Goal: Contribute content: Add original content to the website for others to see

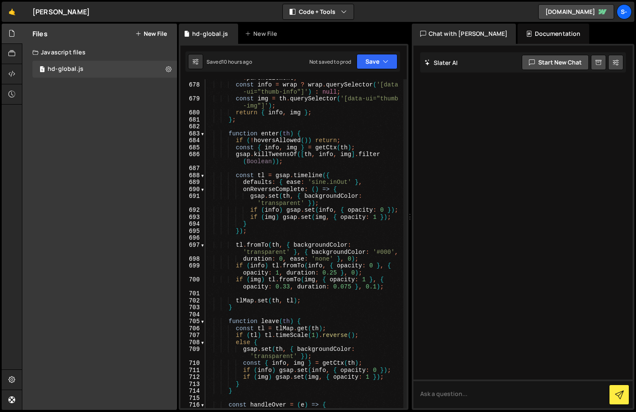
scroll to position [5884, 0]
click at [350, 286] on div "const wrap = th . closest ( '.work_item' ) || th . parentElement ; const info =…" at bounding box center [304, 242] width 198 height 350
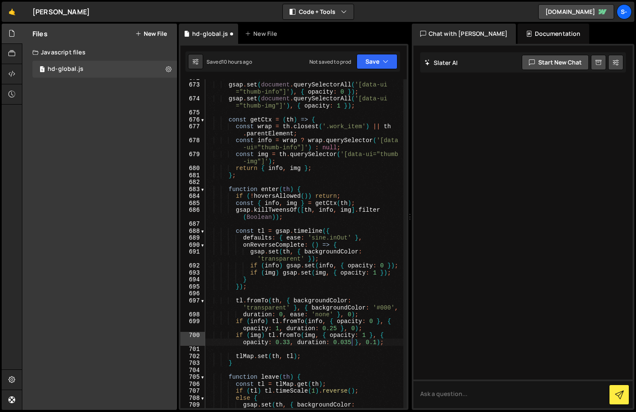
scroll to position [0, 5]
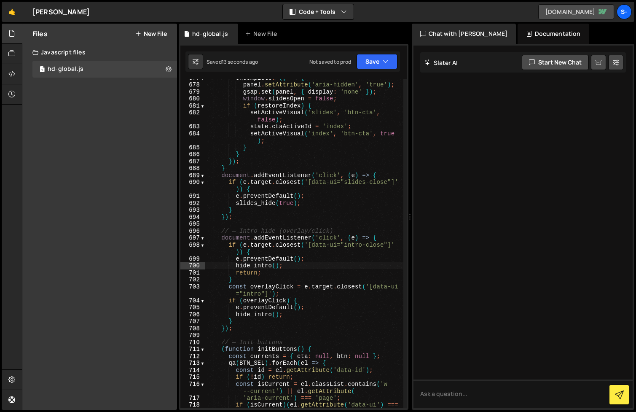
click at [585, 13] on link "[DOMAIN_NAME]" at bounding box center [576, 11] width 76 height 15
click at [235, 113] on div "onComplete : ( ) => { panel . setAttribute ( 'aria-hidden' , 'true' ) ; gsap . …" at bounding box center [304, 249] width 198 height 350
type textarea "})();"
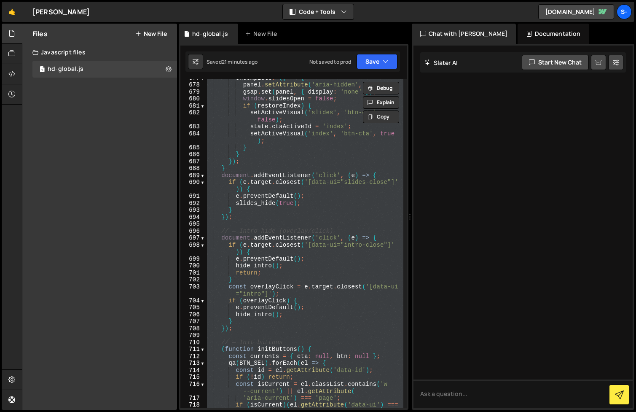
click at [151, 33] on button "New File" at bounding box center [151, 33] width 32 height 7
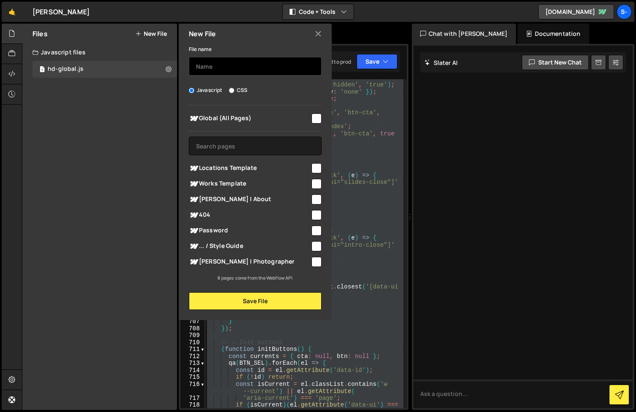
click at [221, 65] on input "text" at bounding box center [255, 66] width 133 height 19
type input "hd-slides"
click at [316, 262] on input "checkbox" at bounding box center [317, 262] width 10 height 10
checkbox input "true"
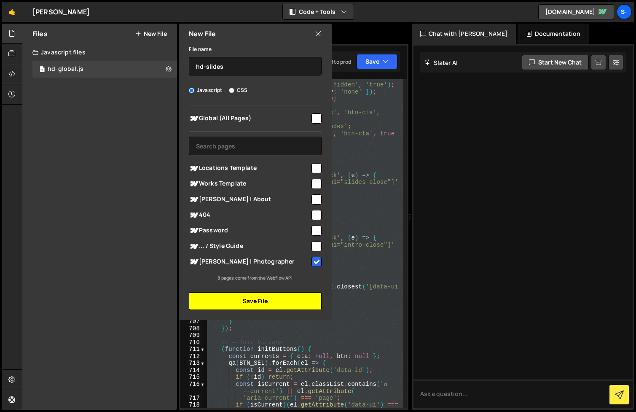
click at [286, 300] on button "Save File" at bounding box center [255, 301] width 133 height 18
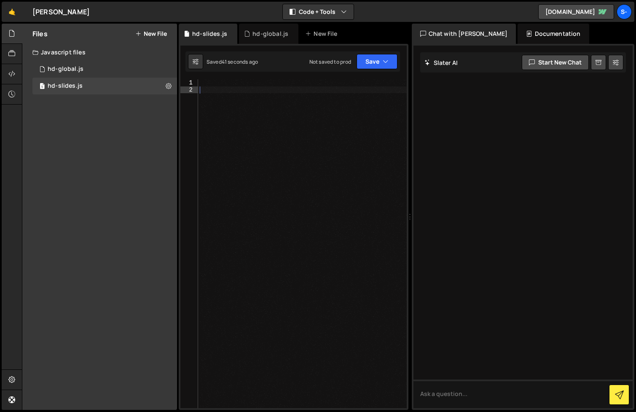
click at [251, 170] on div at bounding box center [302, 250] width 209 height 343
click at [248, 110] on div at bounding box center [302, 250] width 209 height 343
click at [242, 83] on div at bounding box center [302, 250] width 209 height 343
paste textarea "/script>"
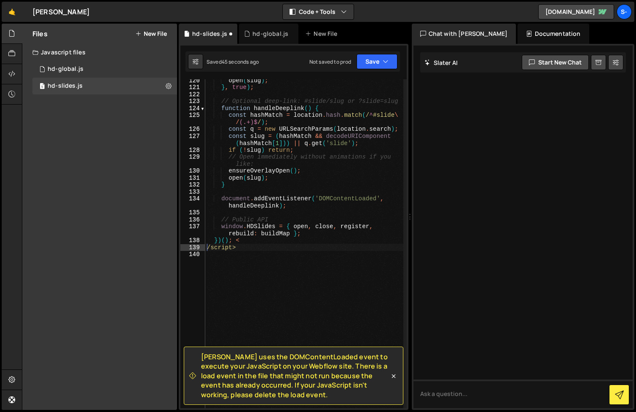
type textarea "/script>"
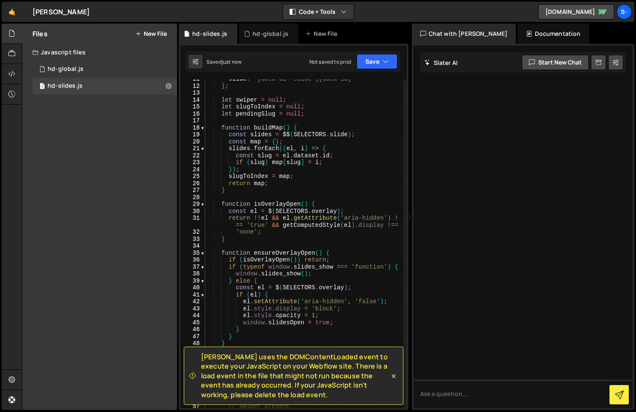
scroll to position [0, 0]
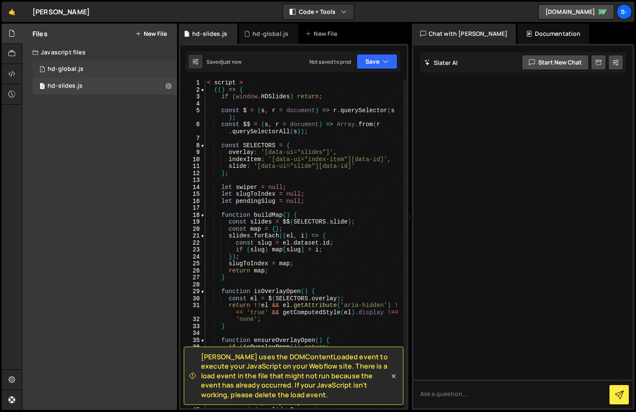
click at [84, 65] on div "1 hd-global.js 0" at bounding box center [104, 69] width 145 height 17
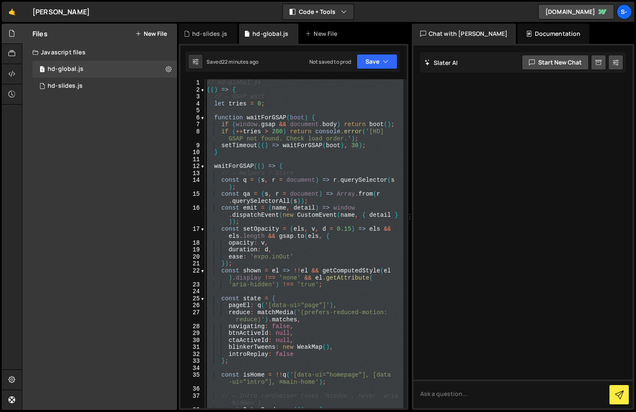
click at [285, 108] on div "// hd-global.js (( ) => { // — GSAP wait let tries = 0 ; function waitForGSAP (…" at bounding box center [304, 250] width 198 height 343
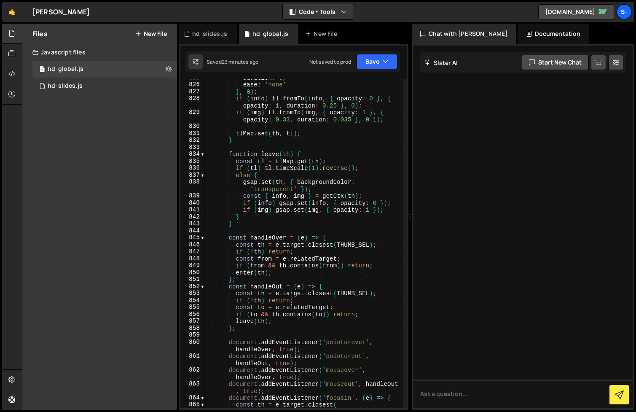
scroll to position [7019, 0]
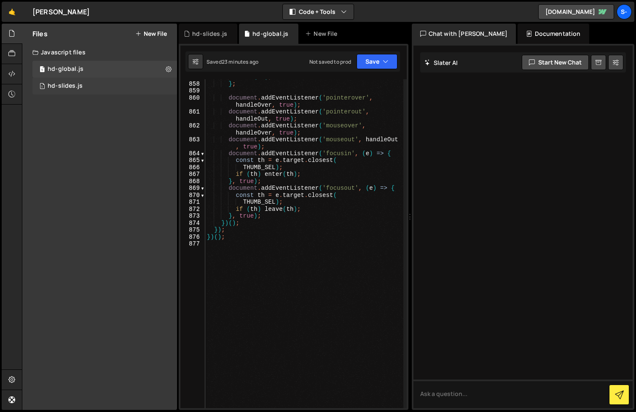
click at [110, 85] on div "1 hd-slides.js 0" at bounding box center [104, 86] width 145 height 17
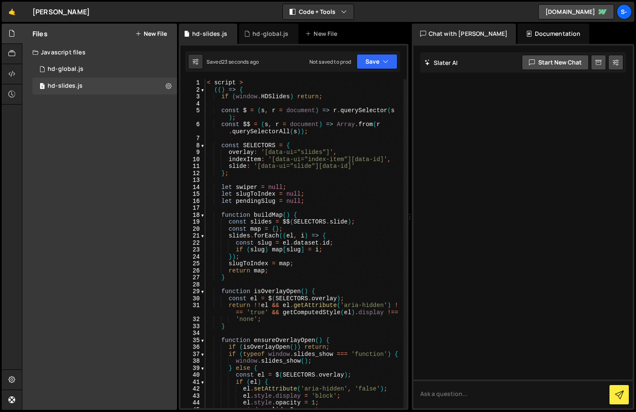
type textarea "< script >"
drag, startPoint x: 249, startPoint y: 84, endPoint x: 192, endPoint y: 82, distance: 57.0
click at [192, 82] on div "< script > 1 2 3 4 5 6 7 8 9 10 11 12 13 14 15 16 17 18 19 20 21 22 23 24 25 26…" at bounding box center [293, 243] width 226 height 329
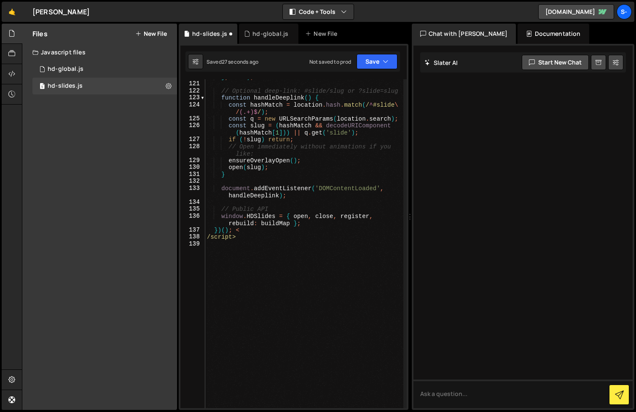
scroll to position [917, 0]
drag, startPoint x: 249, startPoint y: 243, endPoint x: 201, endPoint y: 237, distance: 48.0
click at [201, 237] on div "(() => { 120 121 122 123 124 125 126 127 128 129 130 131 132 133 134 135 136 13…" at bounding box center [293, 243] width 226 height 329
type textarea "/script>"
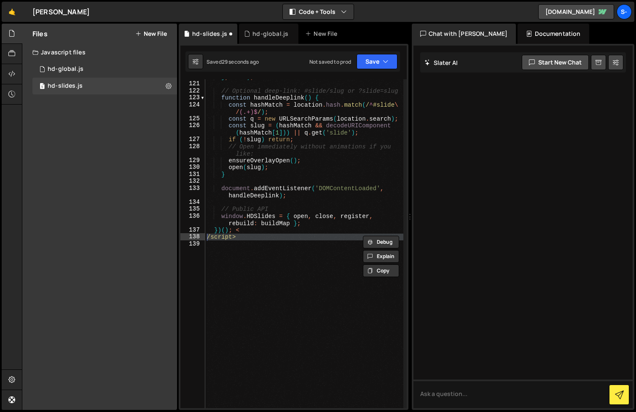
scroll to position [910, 0]
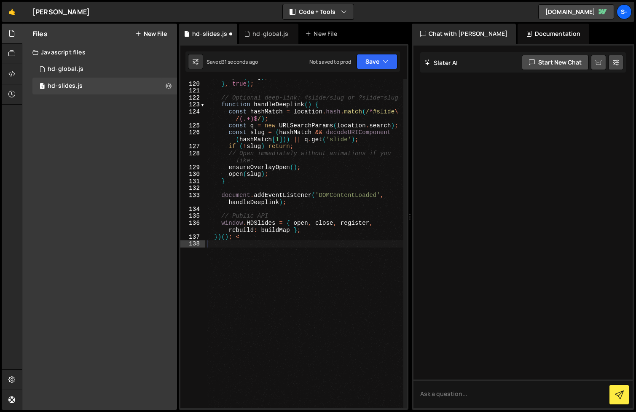
click at [237, 237] on div "open ( slug ) ; } , true ) ; // Optional deep-link: #slide/slug or ?slide=slug …" at bounding box center [304, 244] width 198 height 343
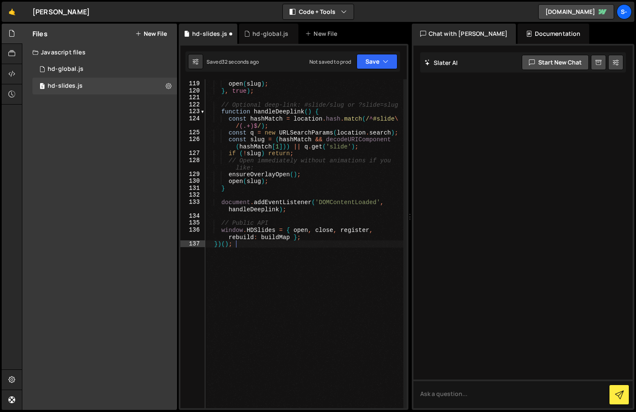
type textarea "})();"
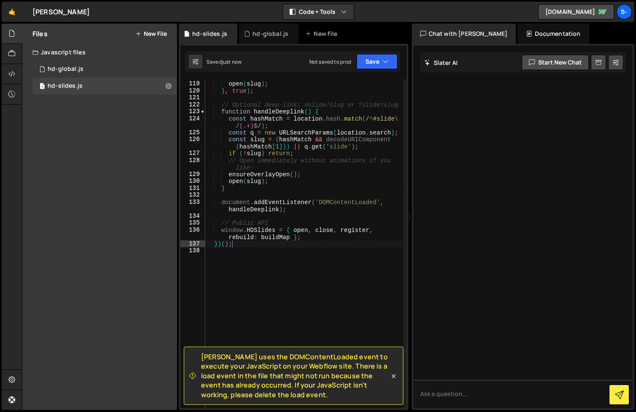
click at [284, 261] on div "open ( slug ) ; } , true ) ; // Optional deep-link: #slide/slug or ?slide=slug …" at bounding box center [304, 244] width 198 height 343
drag, startPoint x: 274, startPoint y: 395, endPoint x: 202, endPoint y: 358, distance: 80.5
click at [202, 358] on span "[PERSON_NAME] uses the DOMContentLoaded event to execute your JavaScript on you…" at bounding box center [295, 375] width 188 height 47
copy span "[PERSON_NAME] uses the DOMContentLoaded event to execute your JavaScript on you…"
click at [287, 162] on div "open ( slug ) ; } , true ) ; // Optional deep-link: #slide/slug or ?slide=slug …" at bounding box center [304, 244] width 198 height 343
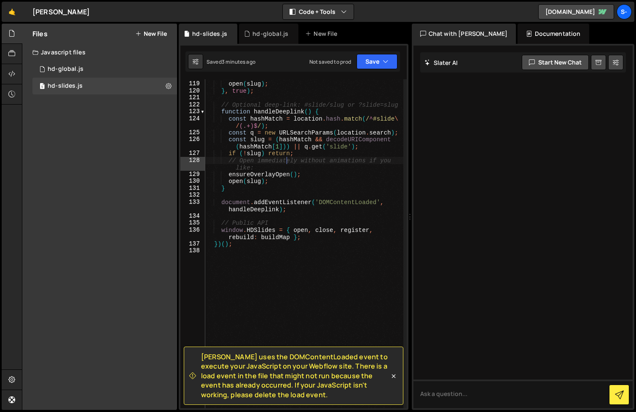
type textarea "})();"
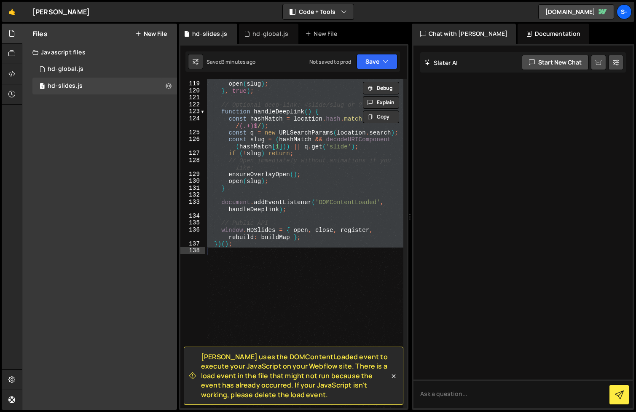
paste textarea
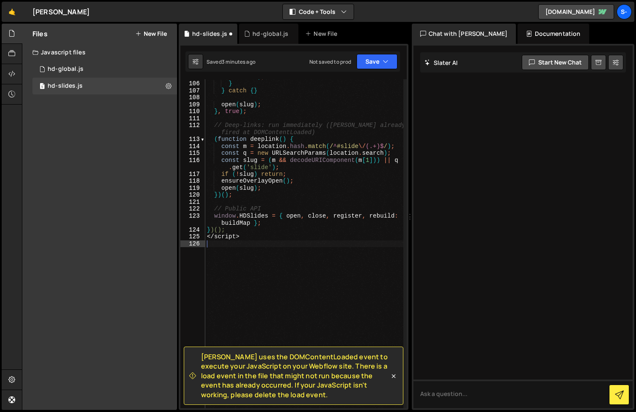
click at [207, 236] on div "window . setActiveVisual ( 'slides' , 'btn-cta' , true ) ; } } catch { } open (…" at bounding box center [304, 241] width 198 height 350
type textarea "</script>"
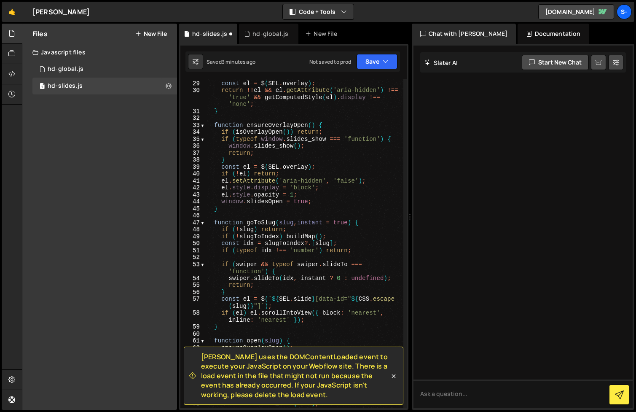
scroll to position [0, 0]
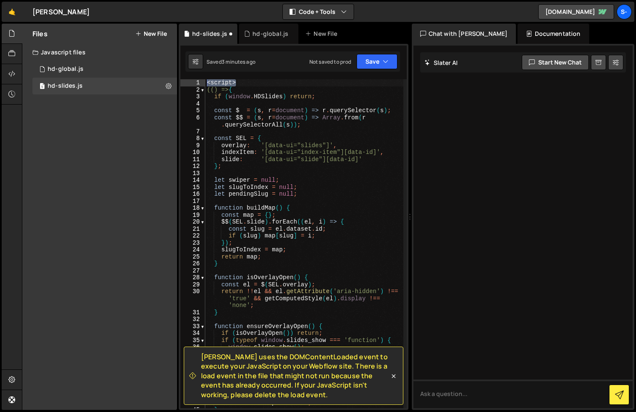
drag, startPoint x: 243, startPoint y: 83, endPoint x: 206, endPoint y: 80, distance: 37.2
click at [206, 80] on div "< script > (() => { if ( window . HDSlides ) return ; const $ = ( s , r = docum…" at bounding box center [304, 250] width 198 height 343
type textarea "<script>"
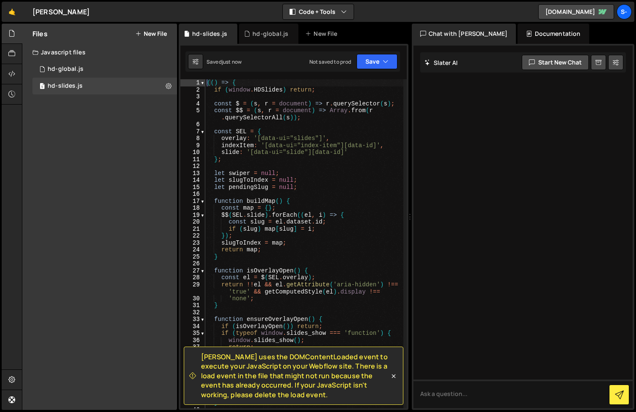
click at [349, 162] on div "(( ) => { if ( window . HDSlides ) return ; const $ = ( s , r = document ) => r…" at bounding box center [304, 250] width 198 height 343
click at [393, 376] on icon at bounding box center [394, 376] width 4 height 4
click at [393, 377] on icon at bounding box center [394, 376] width 4 height 4
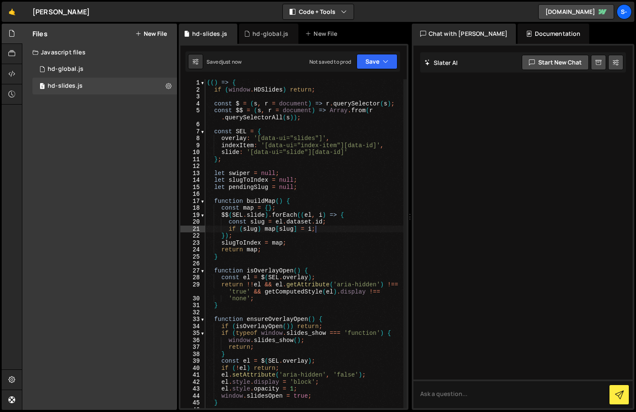
click at [320, 229] on div "(( ) => { if ( window . HDSlides ) return ; const $ = ( s , r = document ) => r…" at bounding box center [304, 250] width 198 height 343
type textarea "})();"
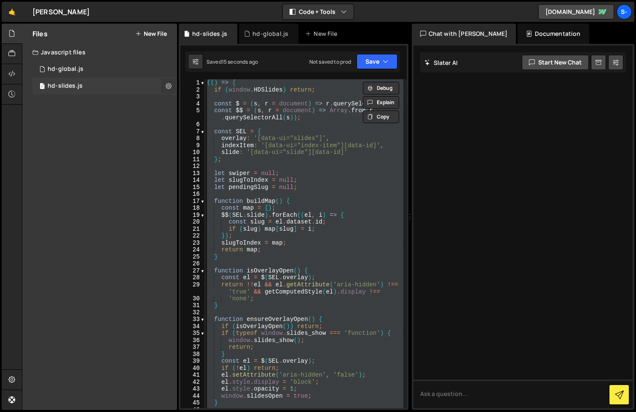
click at [168, 86] on icon at bounding box center [169, 86] width 6 height 8
type input "hd-slides"
radio input "true"
checkbox input "true"
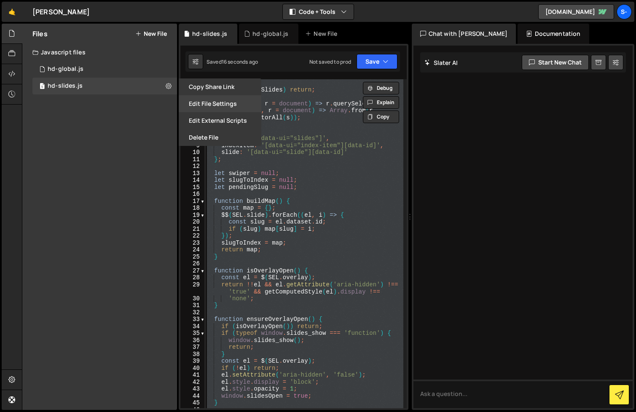
click at [219, 102] on button "Edit File Settings" at bounding box center [220, 103] width 83 height 17
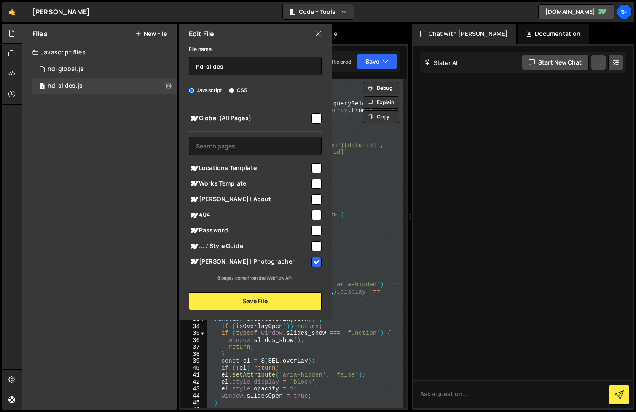
click at [323, 35] on div "Edit File" at bounding box center [255, 34] width 153 height 20
click at [317, 37] on icon at bounding box center [318, 33] width 7 height 9
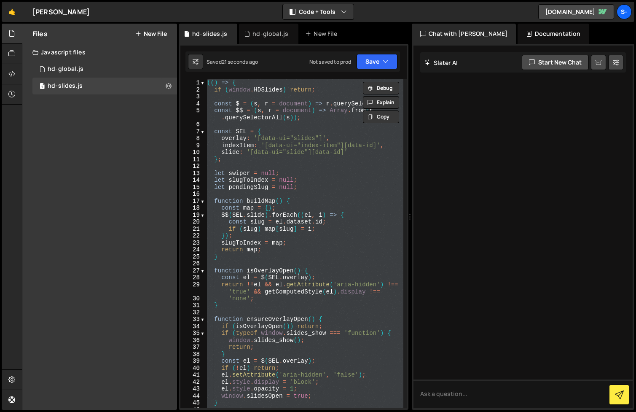
click at [375, 166] on div "(( ) => { if ( window . HDSlides ) return ; const $ = ( s , r = document ) => r…" at bounding box center [304, 250] width 198 height 343
click at [256, 160] on div "(( ) => { if ( window . HDSlides ) return ; const $ = ( s , r = document ) => r…" at bounding box center [304, 250] width 198 height 343
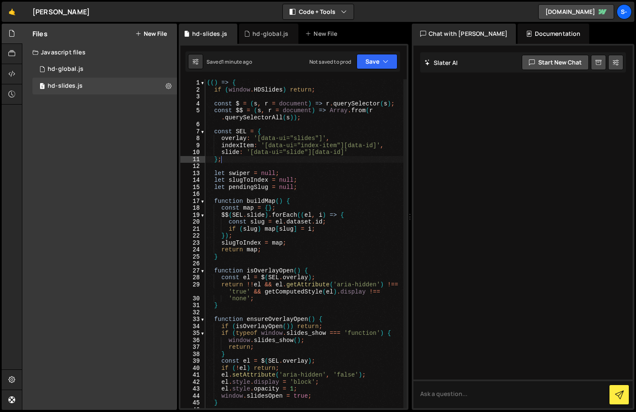
type textarea "})();"
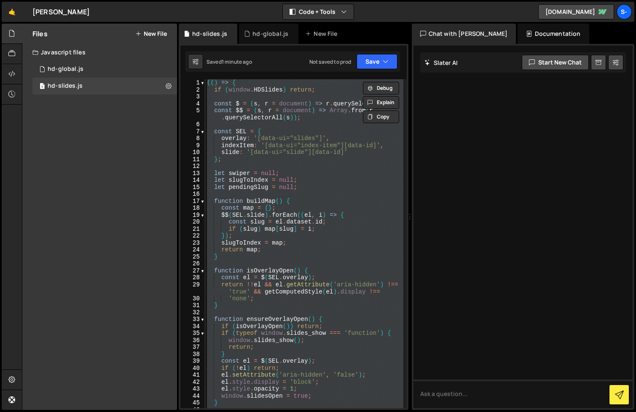
paste textarea
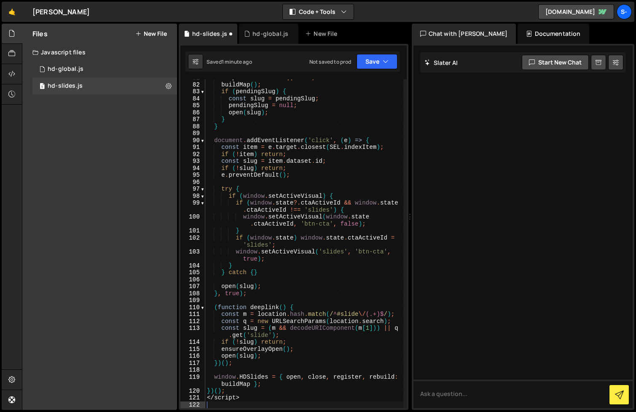
scroll to position [603, 0]
click at [208, 398] on div "swiper = instance || null ; buildMap ( ) ; if ( pendingSlug ) { const slug = pe…" at bounding box center [304, 245] width 198 height 343
type textarea "</script>"
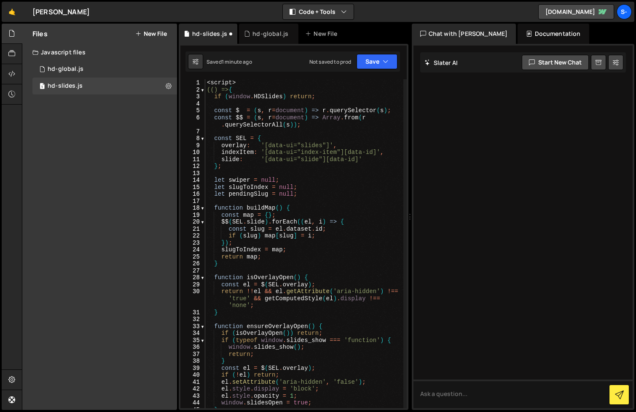
click at [224, 82] on div "< script > (() => { if ( window . HDSlides ) return ; const $ = ( s , r = docum…" at bounding box center [304, 250] width 198 height 343
click at [249, 83] on div "< script > (() => { if ( window . HDSlides ) return ; const $ = ( s , r = docum…" at bounding box center [304, 243] width 198 height 329
type textarea "<script>"
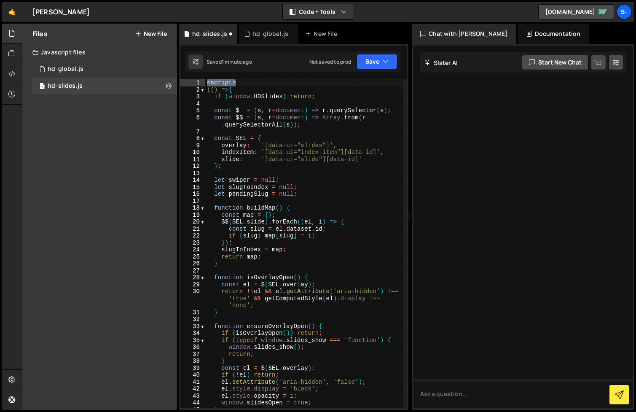
drag, startPoint x: 249, startPoint y: 83, endPoint x: 204, endPoint y: 83, distance: 44.7
click at [204, 83] on div "<script> 1 2 3 4 5 6 7 8 9 10 11 12 13 14 15 16 17 18 19 20 21 22 23 24 25 26 2…" at bounding box center [293, 243] width 226 height 329
type textarea "(() => {"
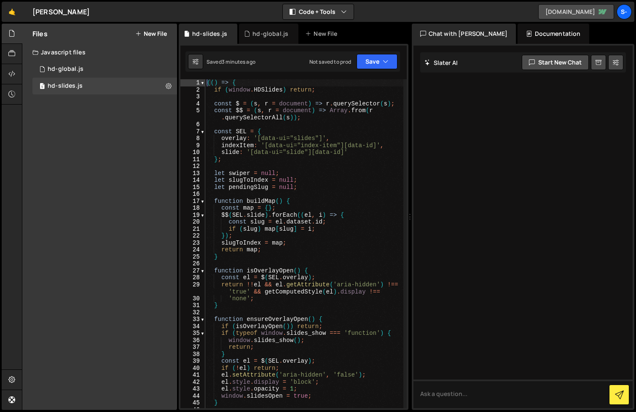
click at [567, 16] on link "[DOMAIN_NAME]" at bounding box center [576, 11] width 76 height 15
click at [565, 13] on link "[DOMAIN_NAME]" at bounding box center [576, 11] width 76 height 15
